Goal: Task Accomplishment & Management: Use online tool/utility

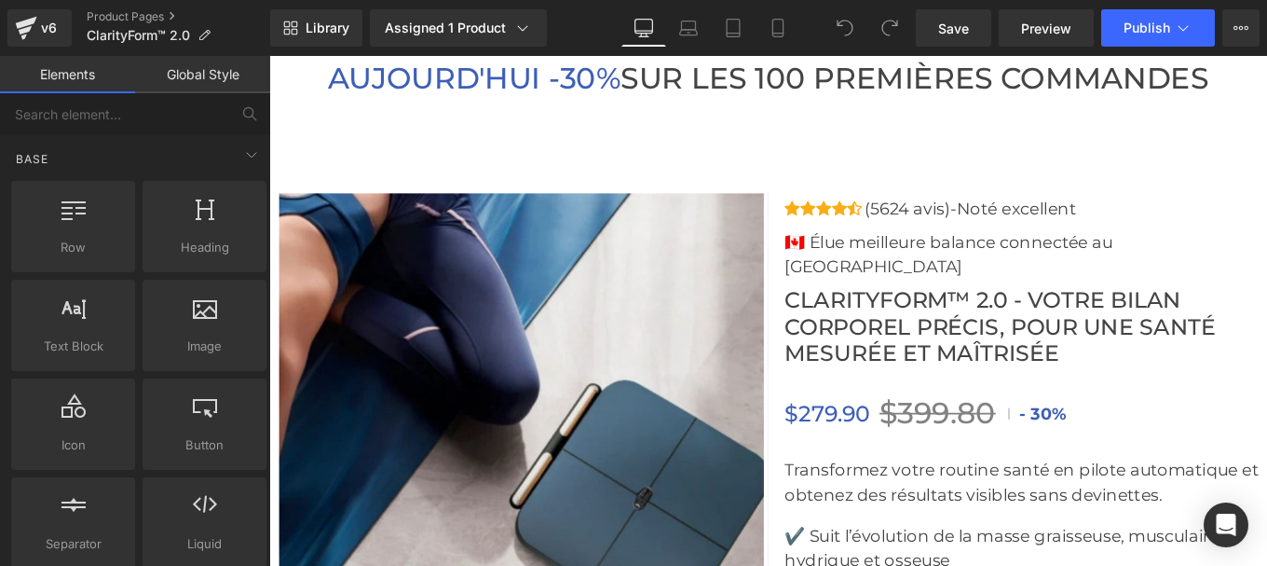
scroll to position [6568, 0]
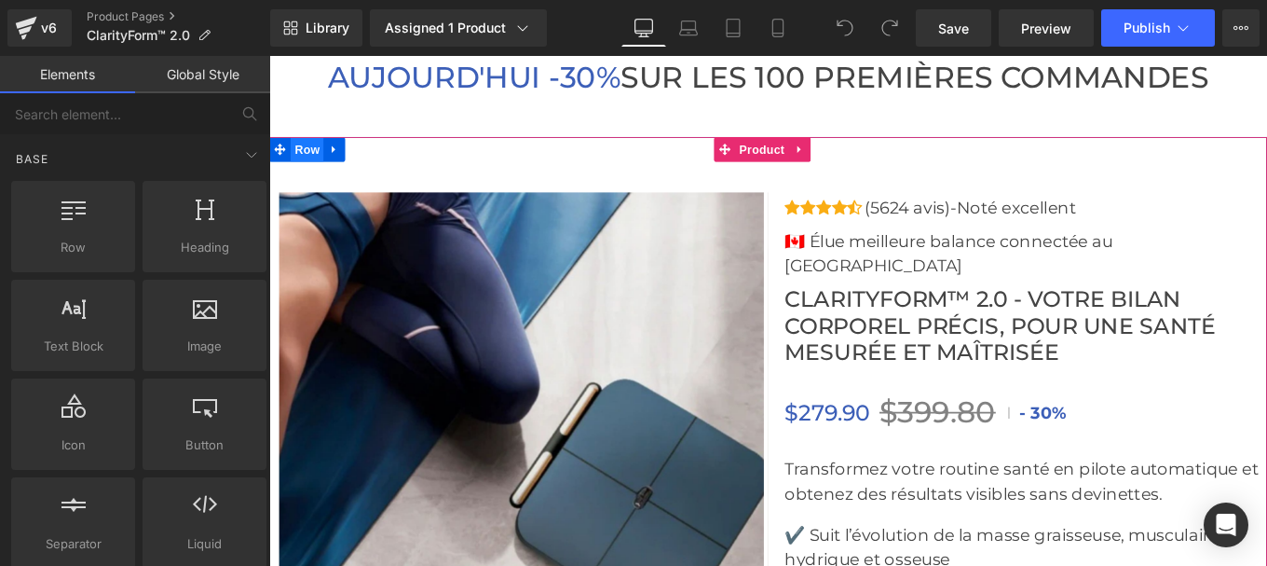
click at [313, 175] on span "Row" at bounding box center [311, 161] width 37 height 28
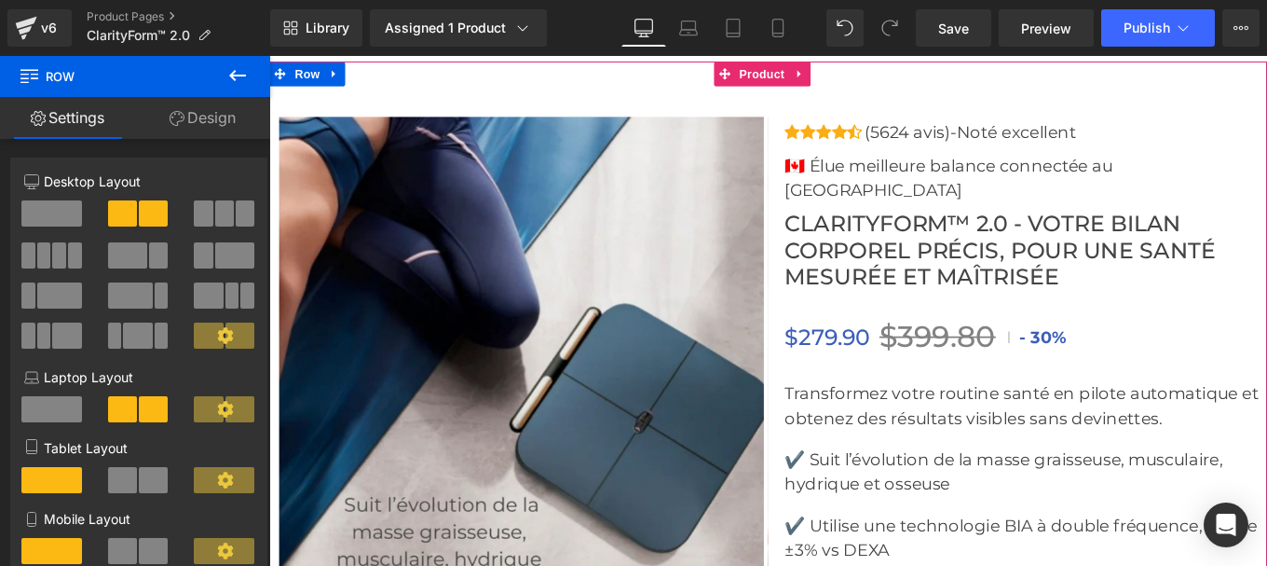
scroll to position [6651, 0]
click at [345, 84] on icon at bounding box center [342, 77] width 13 height 14
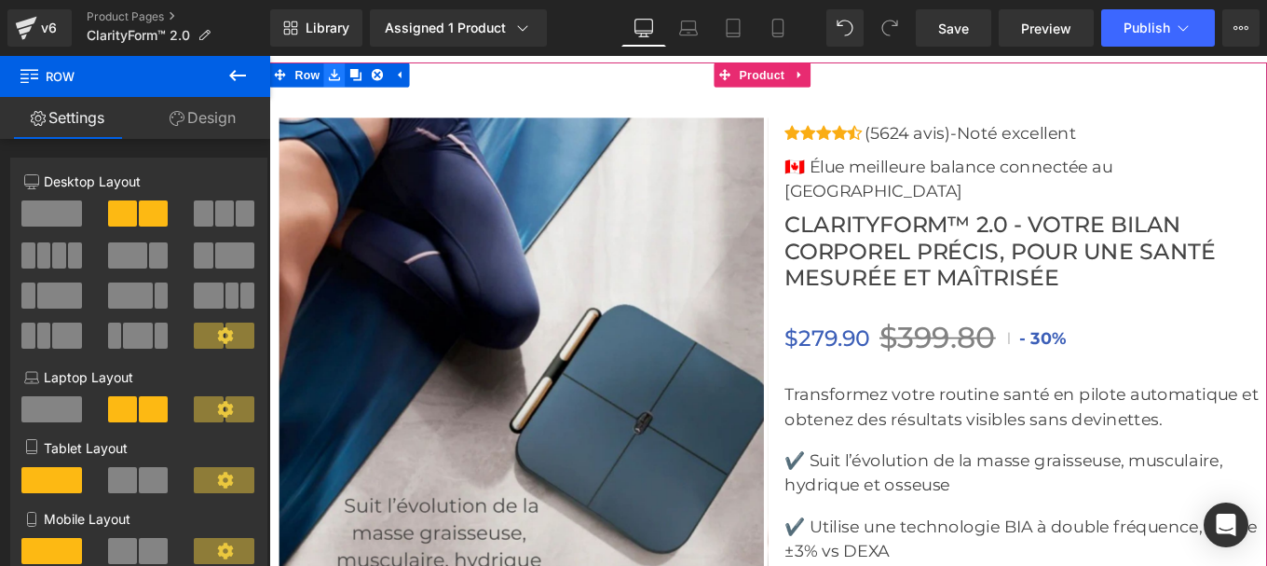
click at [337, 84] on icon at bounding box center [342, 77] width 13 height 14
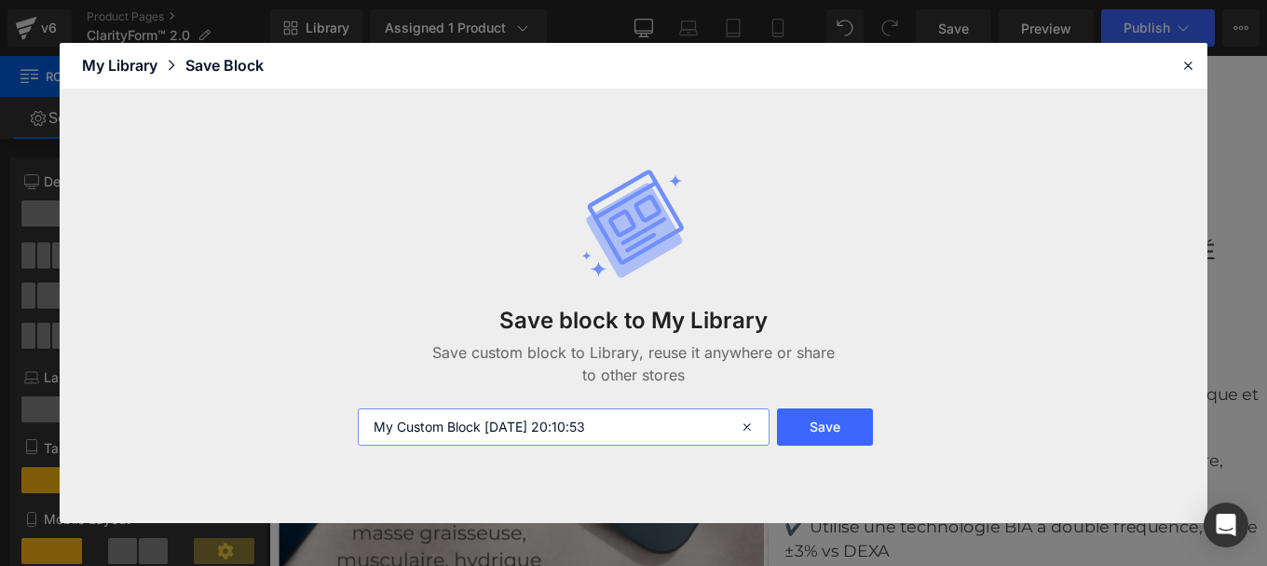
drag, startPoint x: 648, startPoint y: 425, endPoint x: 198, endPoint y: 378, distance: 451.5
click at [198, 378] on div "Save block to My Library Save custom block to Library, reuse it anywhere or sha…" at bounding box center [634, 306] width 1148 height 434
click at [387, 428] on input "blc produit" at bounding box center [564, 426] width 412 height 37
type input "bloc produit"
click at [825, 429] on button "Save" at bounding box center [825, 426] width 96 height 37
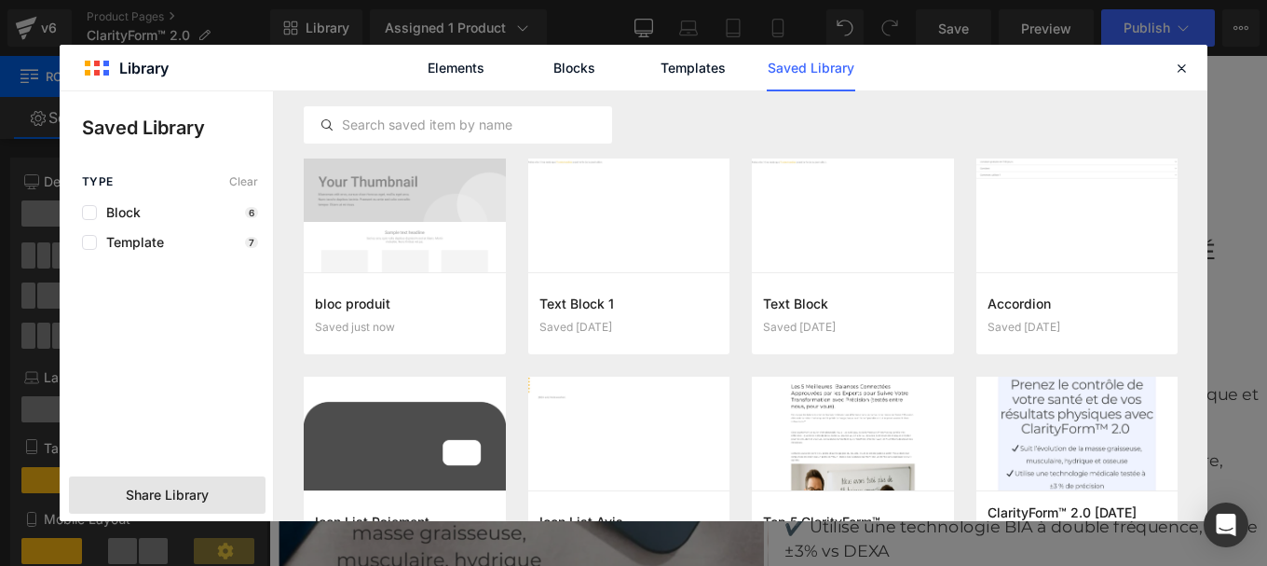
click at [185, 511] on div "Share Library" at bounding box center [167, 494] width 197 height 37
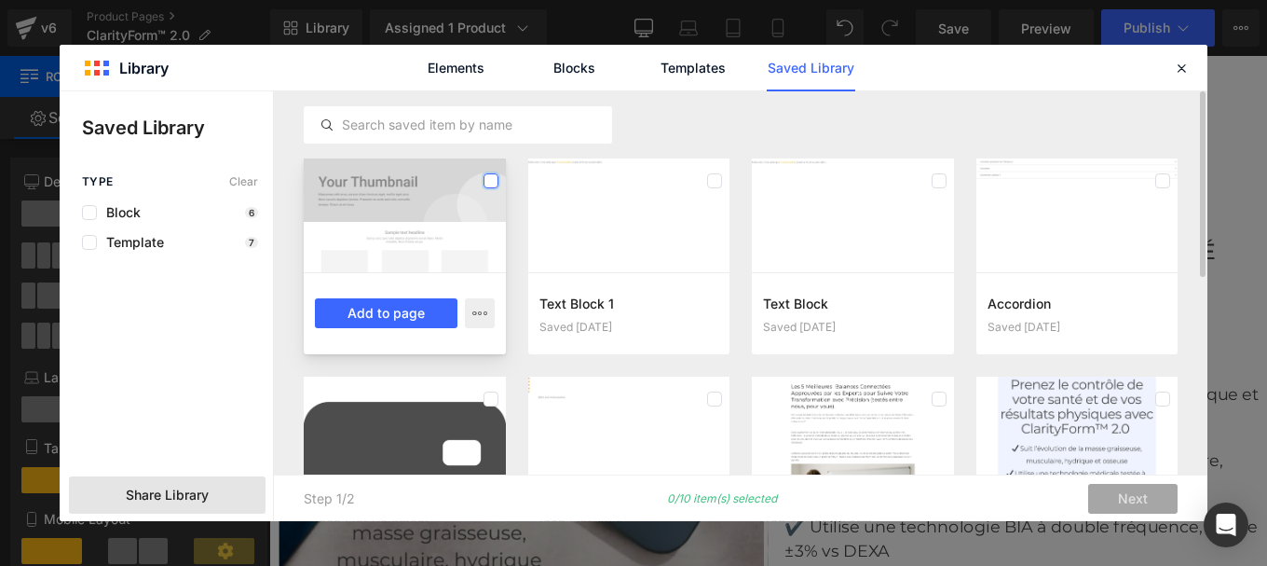
click at [490, 182] on label at bounding box center [491, 180] width 15 height 15
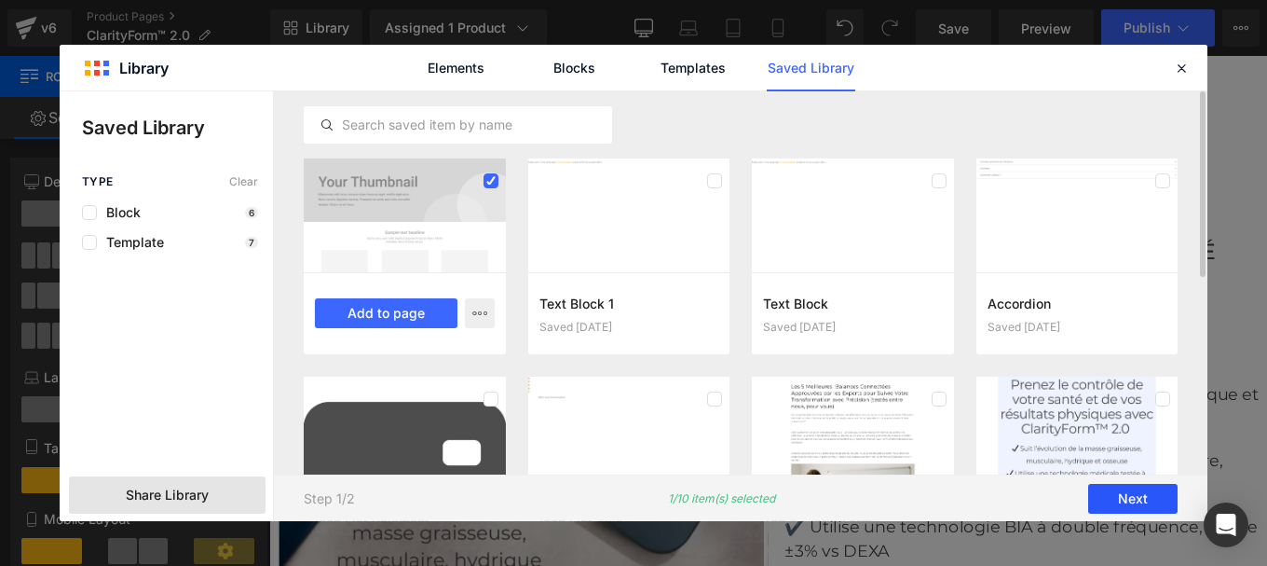
click at [1139, 502] on button "Next" at bounding box center [1132, 499] width 89 height 30
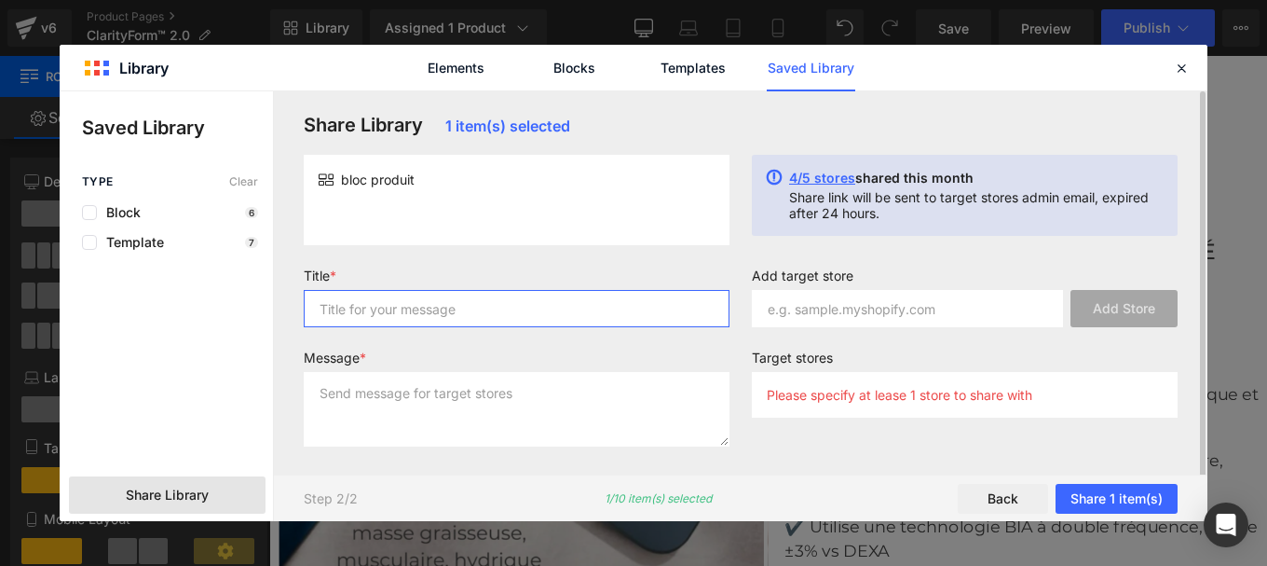
click at [492, 310] on input "text" at bounding box center [517, 308] width 426 height 37
type input "p"
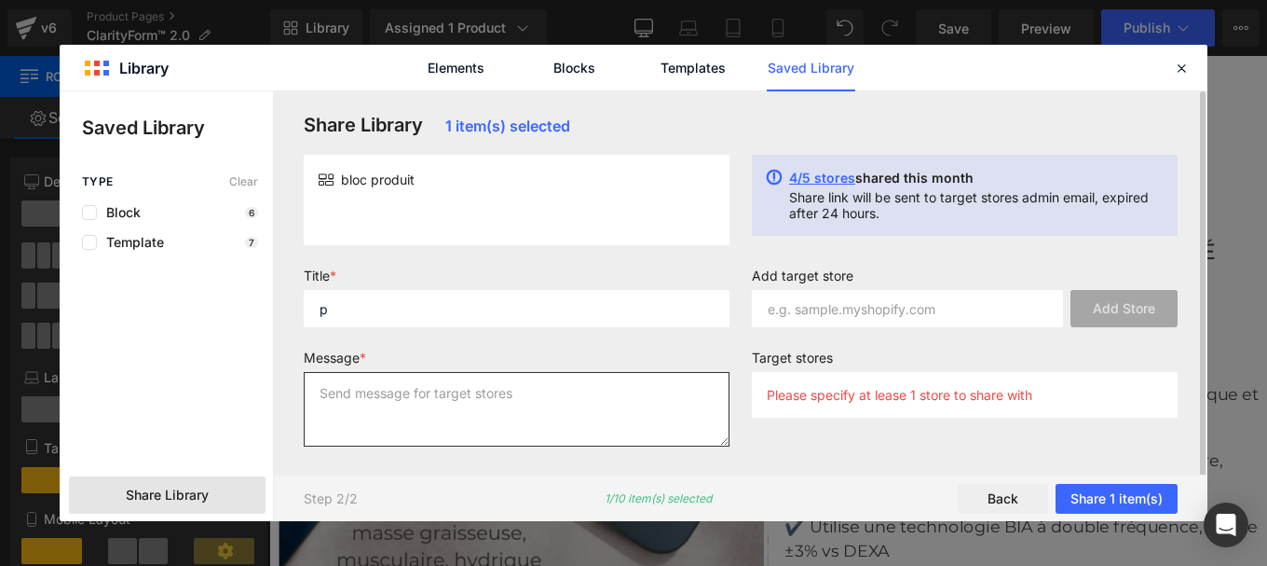
click at [458, 395] on textarea at bounding box center [517, 409] width 426 height 75
type textarea "p"
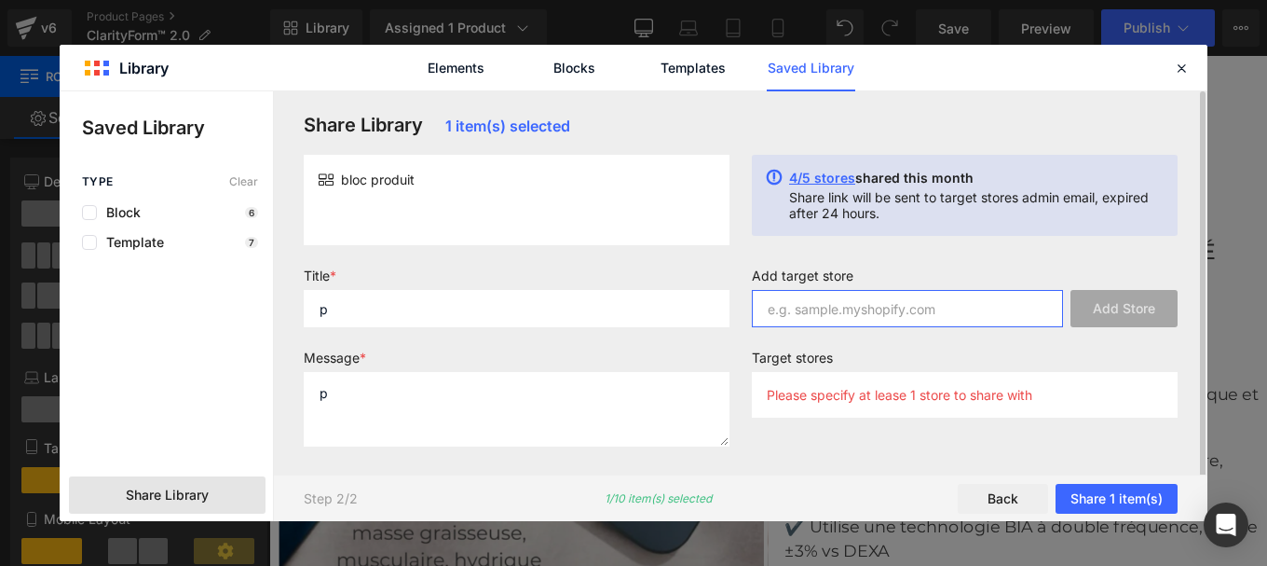
click at [797, 322] on input "text" at bounding box center [907, 308] width 311 height 37
paste input "bkw0z2-0j"
type input "bkw0z2-0j"
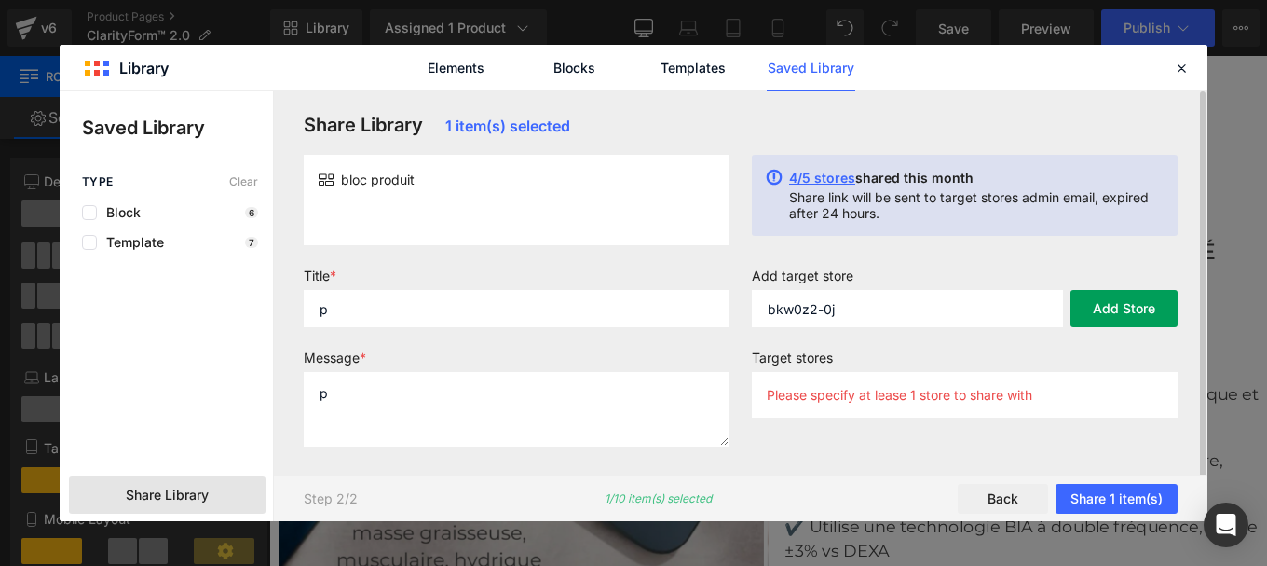
click at [1135, 311] on button "Add Store" at bounding box center [1124, 308] width 107 height 37
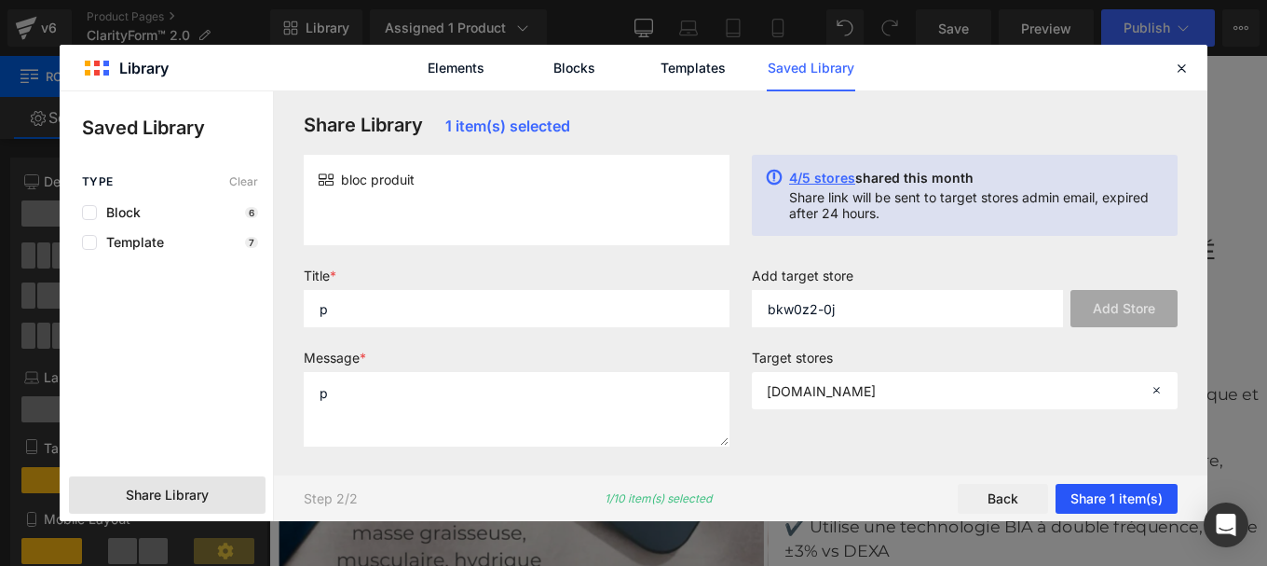
click at [1094, 501] on button "Share 1 item(s)" at bounding box center [1117, 499] width 122 height 30
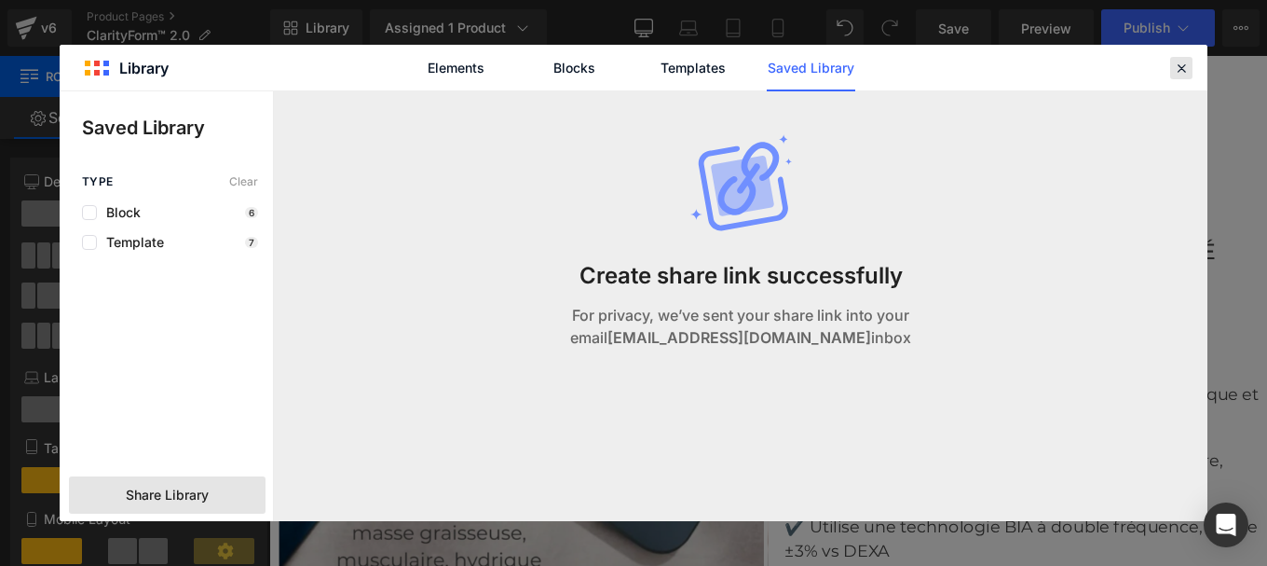
click at [1182, 70] on icon at bounding box center [1181, 68] width 17 height 17
